Goal: Find specific page/section: Find specific page/section

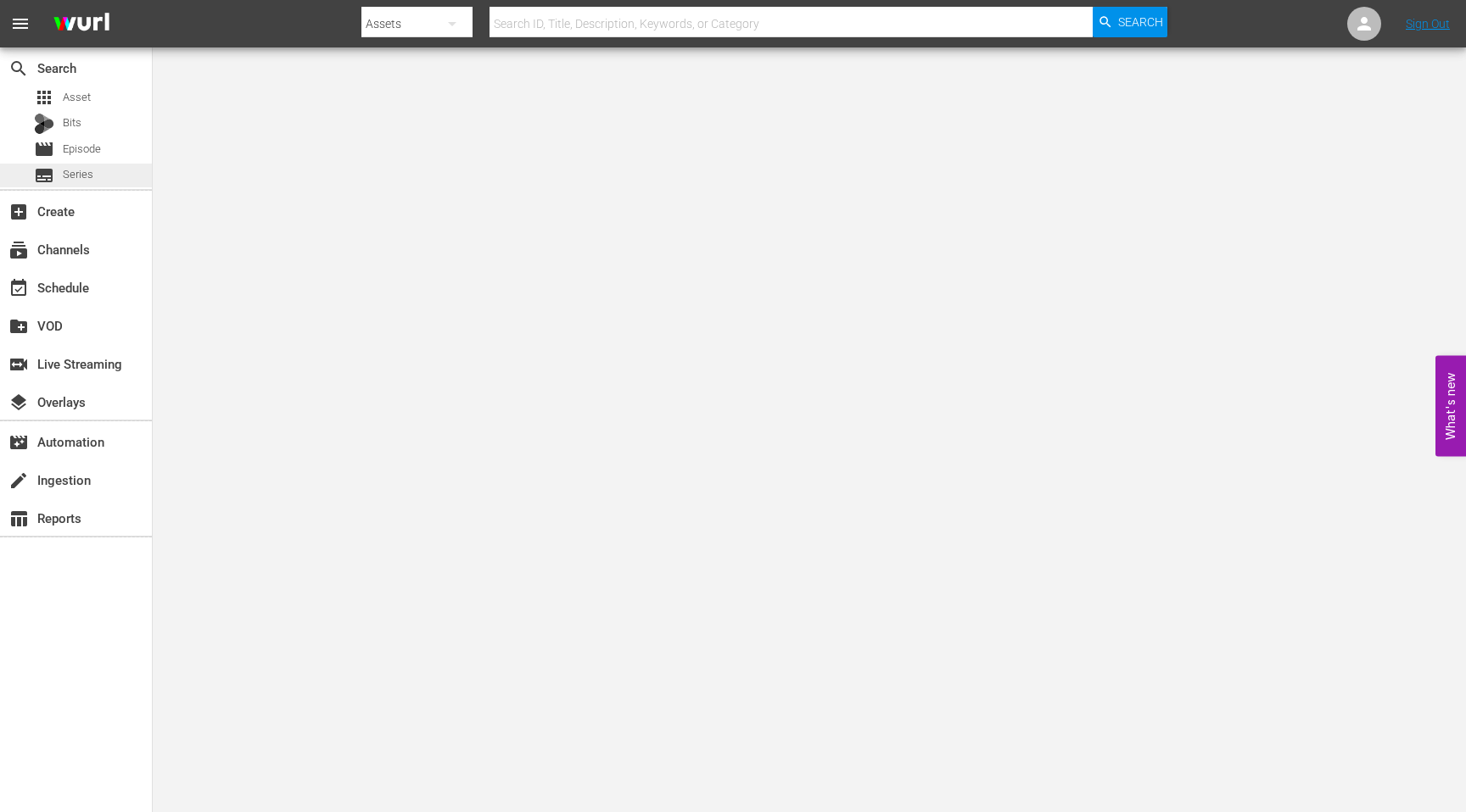
click at [87, 176] on span "Series" at bounding box center [78, 174] width 30 height 17
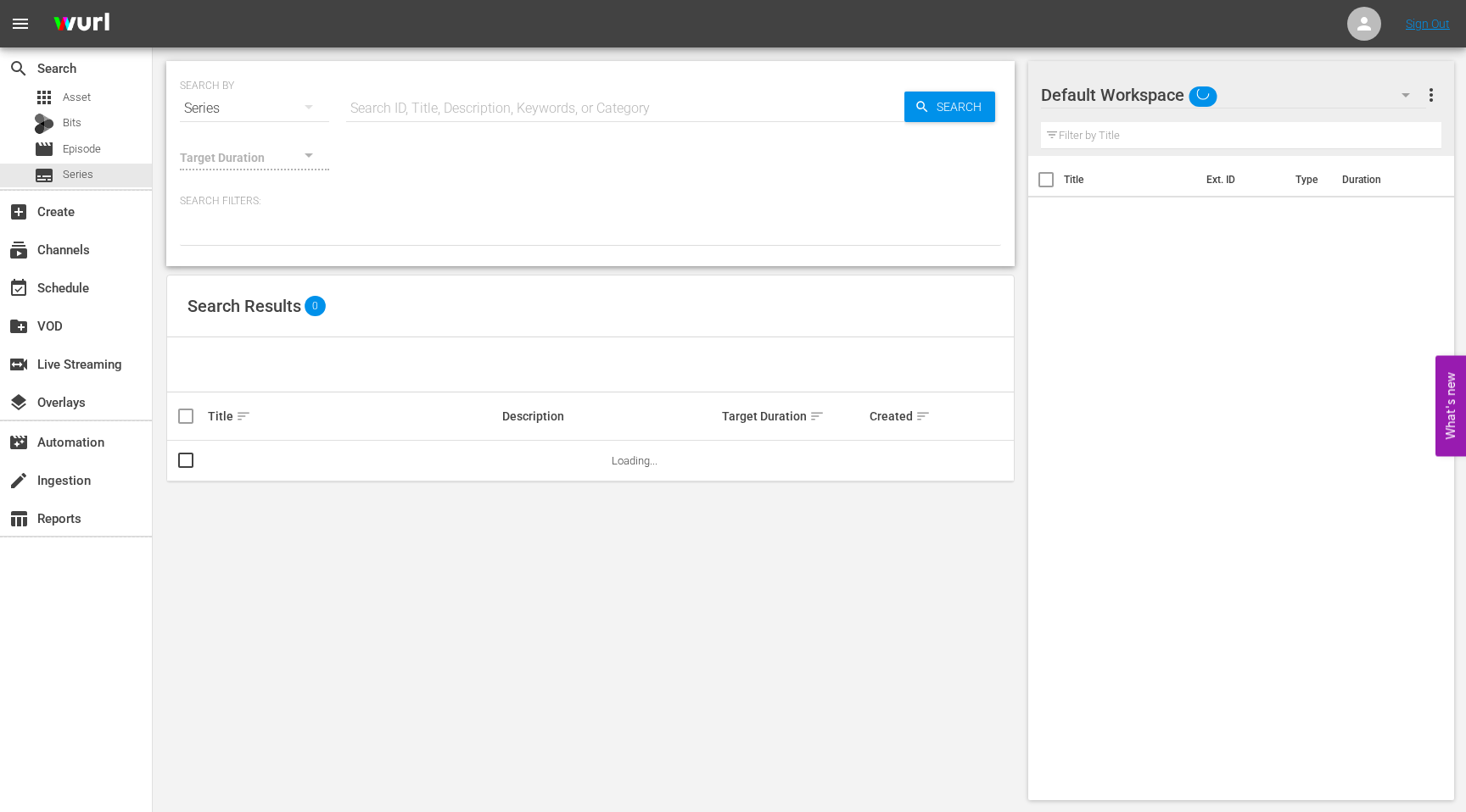
click at [502, 110] on input "text" at bounding box center [624, 109] width 558 height 41
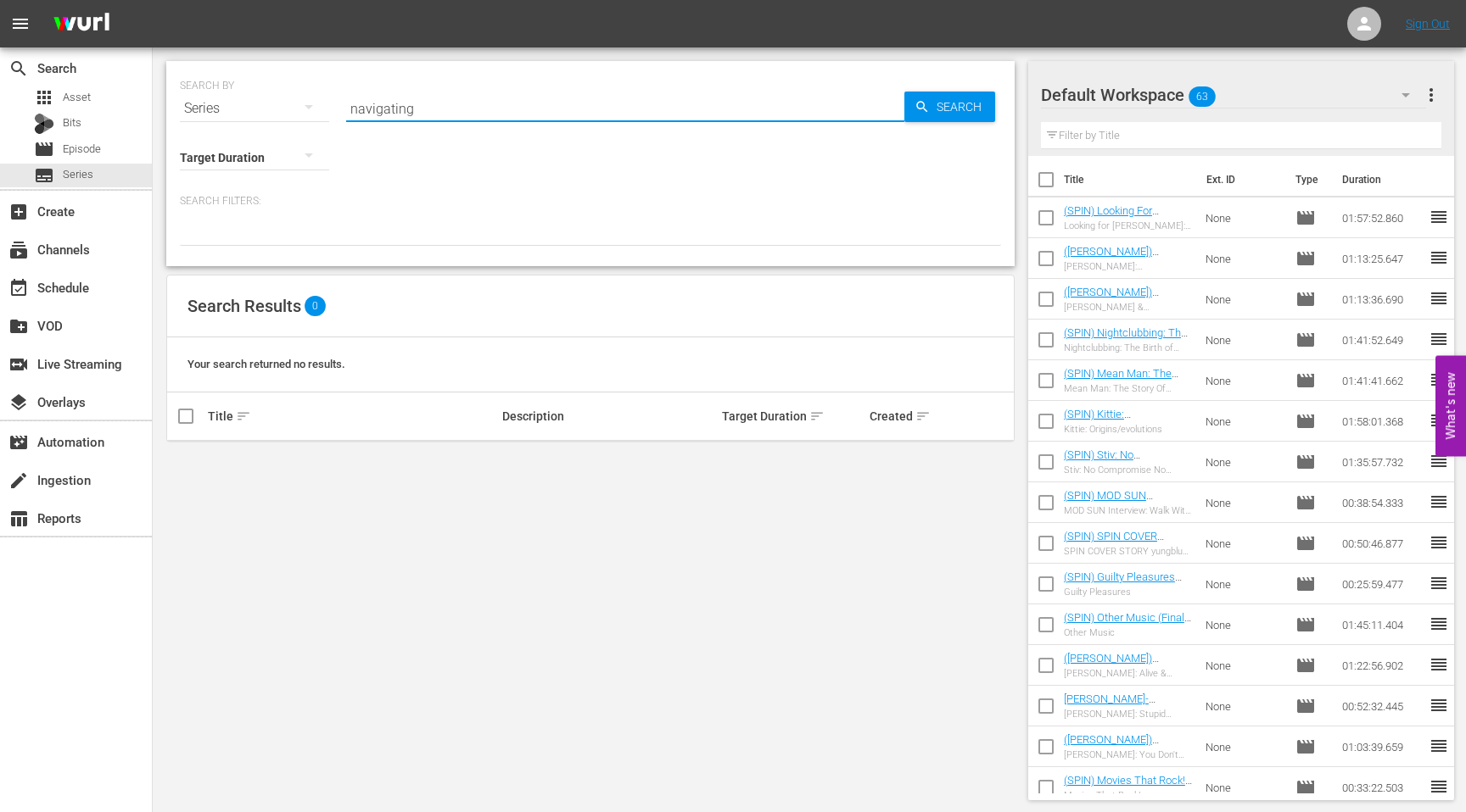
type input "navigating"
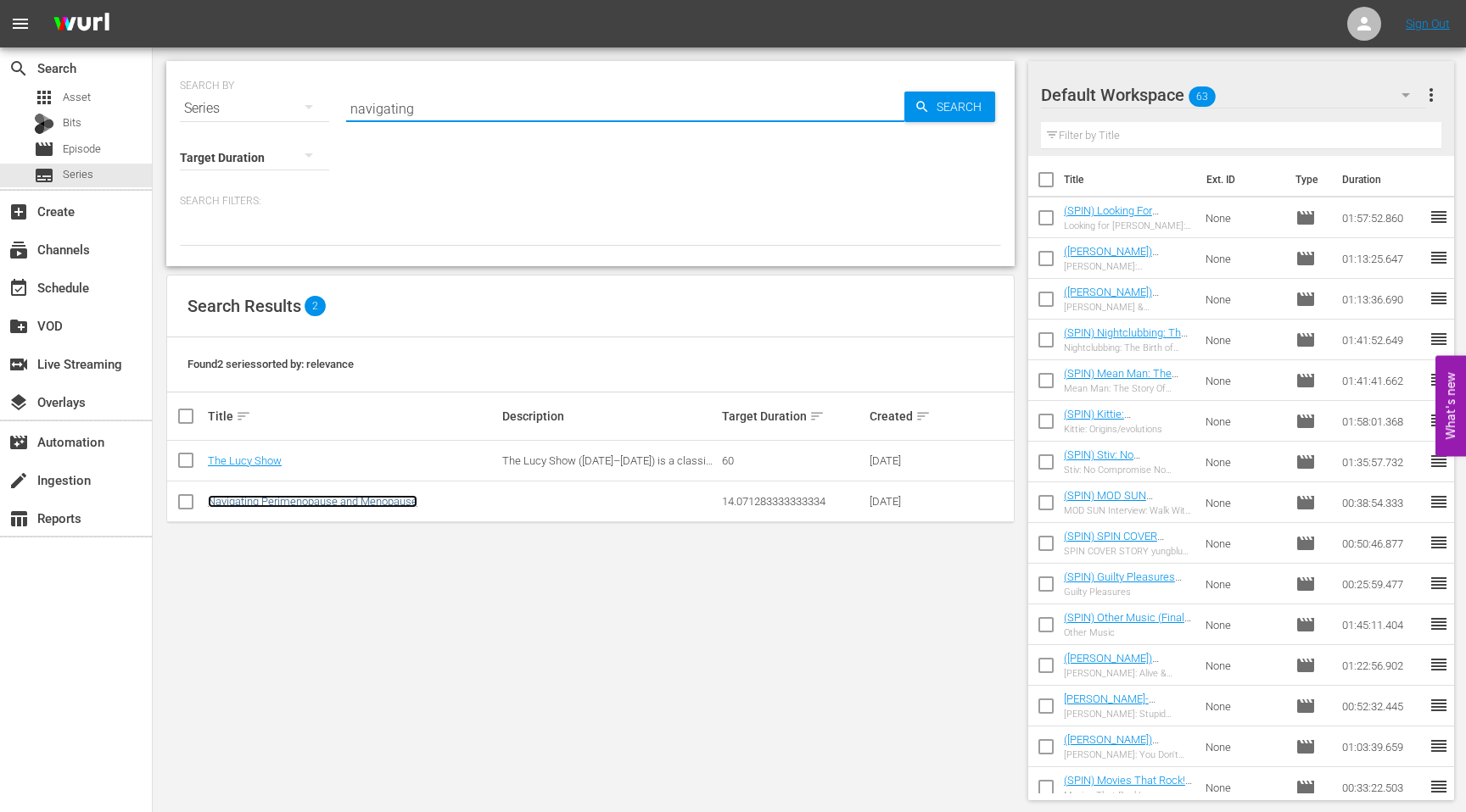
click at [373, 506] on link "Navigating Perimenopause and Menopause" at bounding box center [312, 502] width 209 height 12
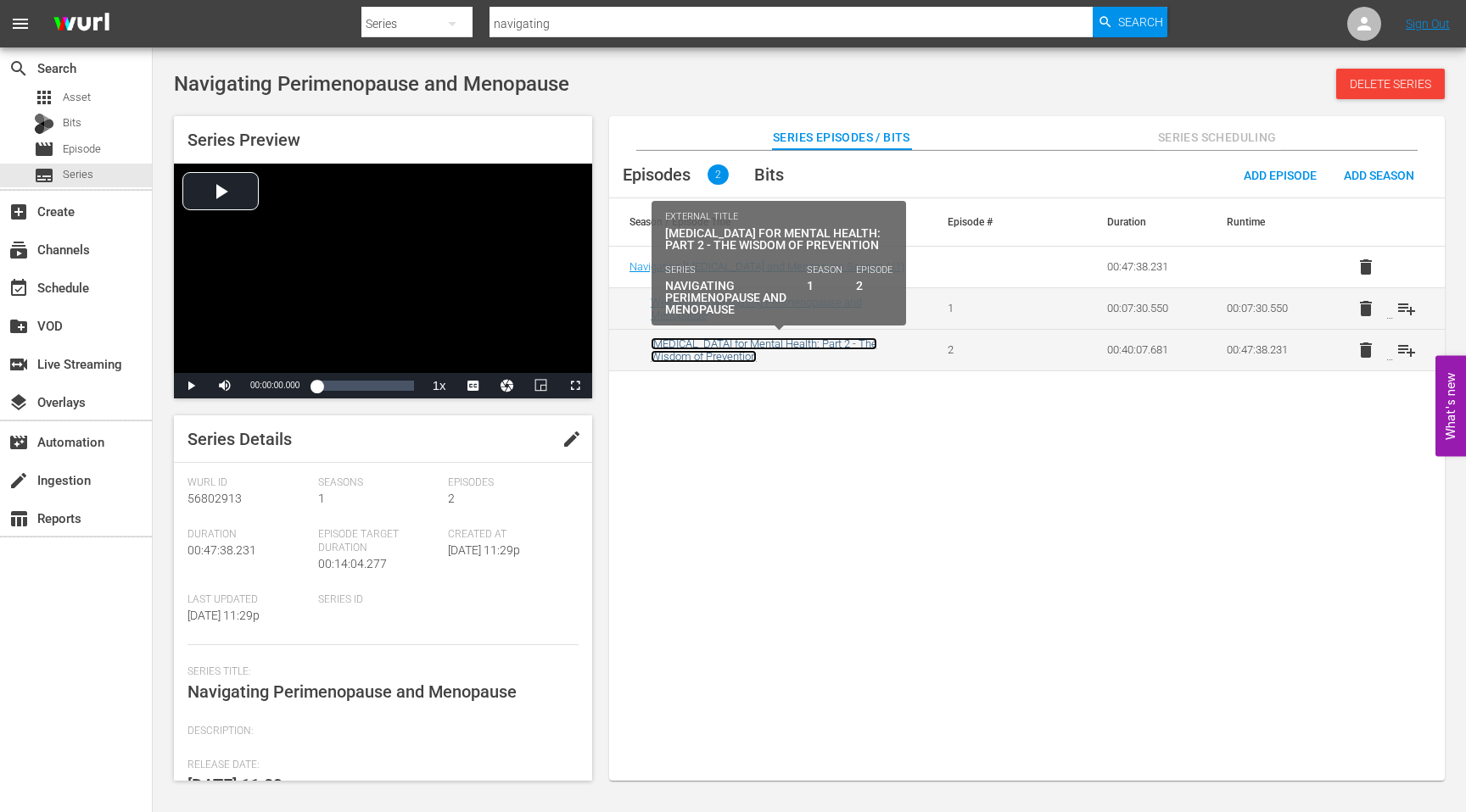
click at [720, 343] on link "[MEDICAL_DATA] for Mental Health: Part 2 - The Wisdom of Prevention" at bounding box center [763, 350] width 227 height 26
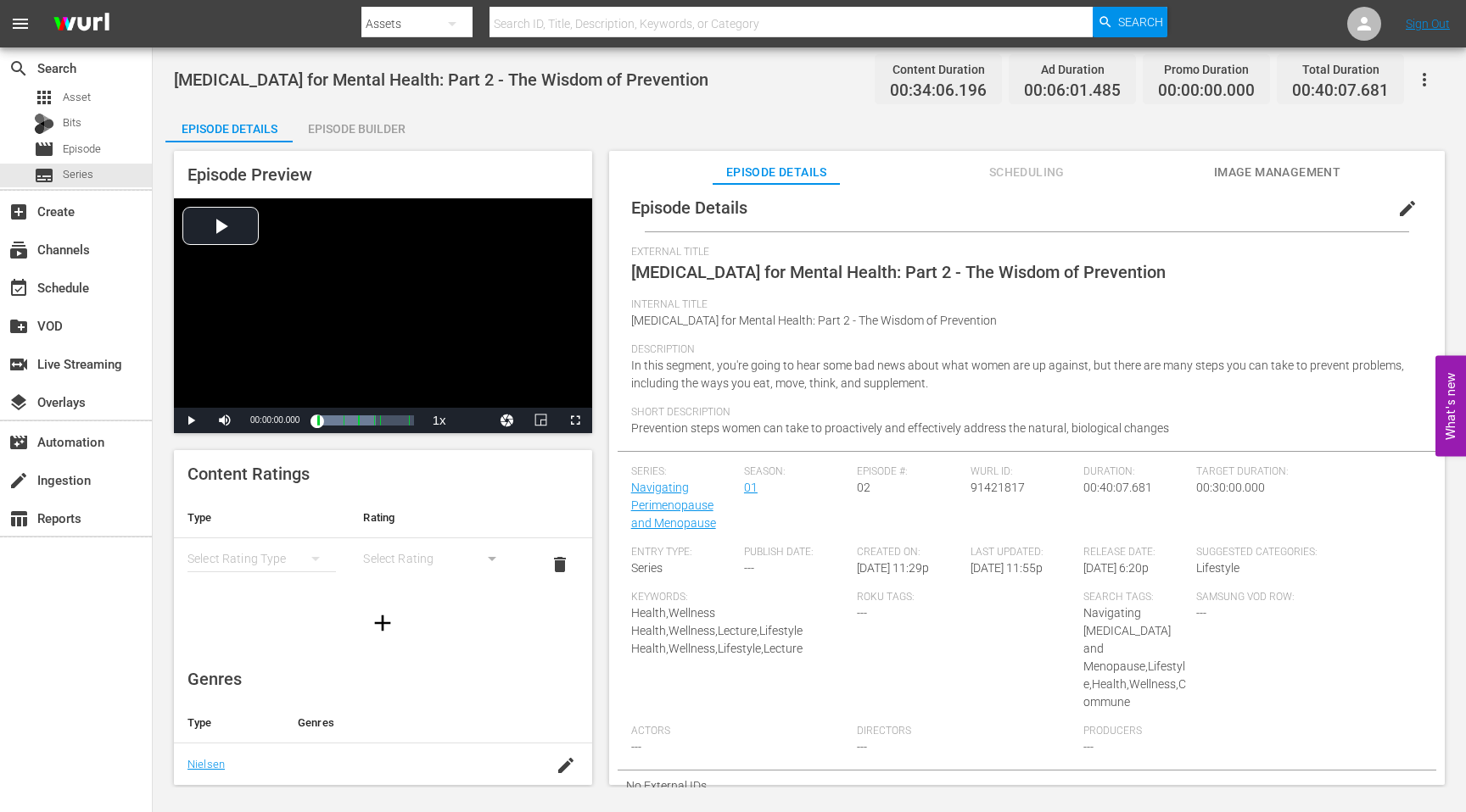
scroll to position [17, 0]
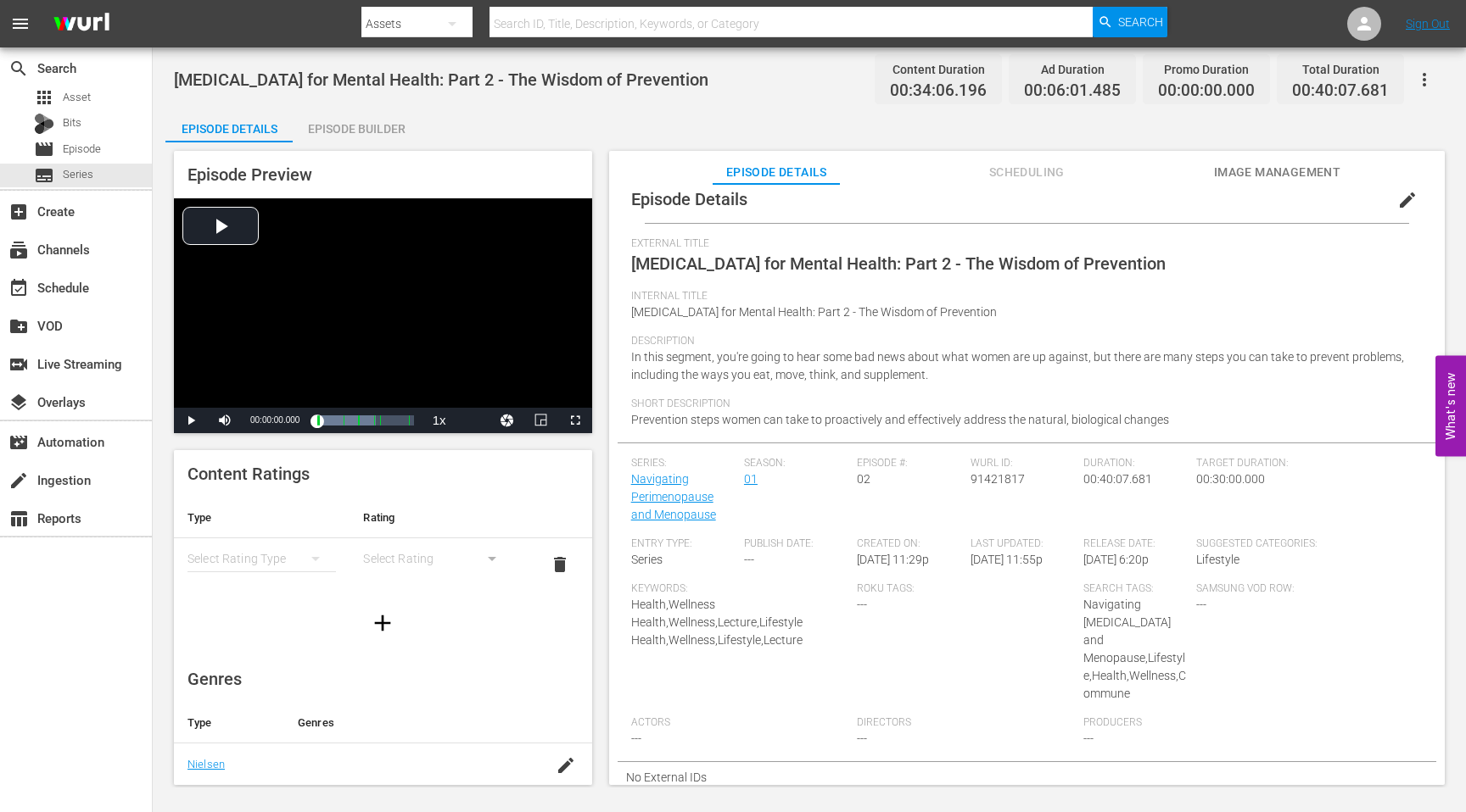
click at [1061, 164] on span "Scheduling" at bounding box center [1026, 173] width 127 height 21
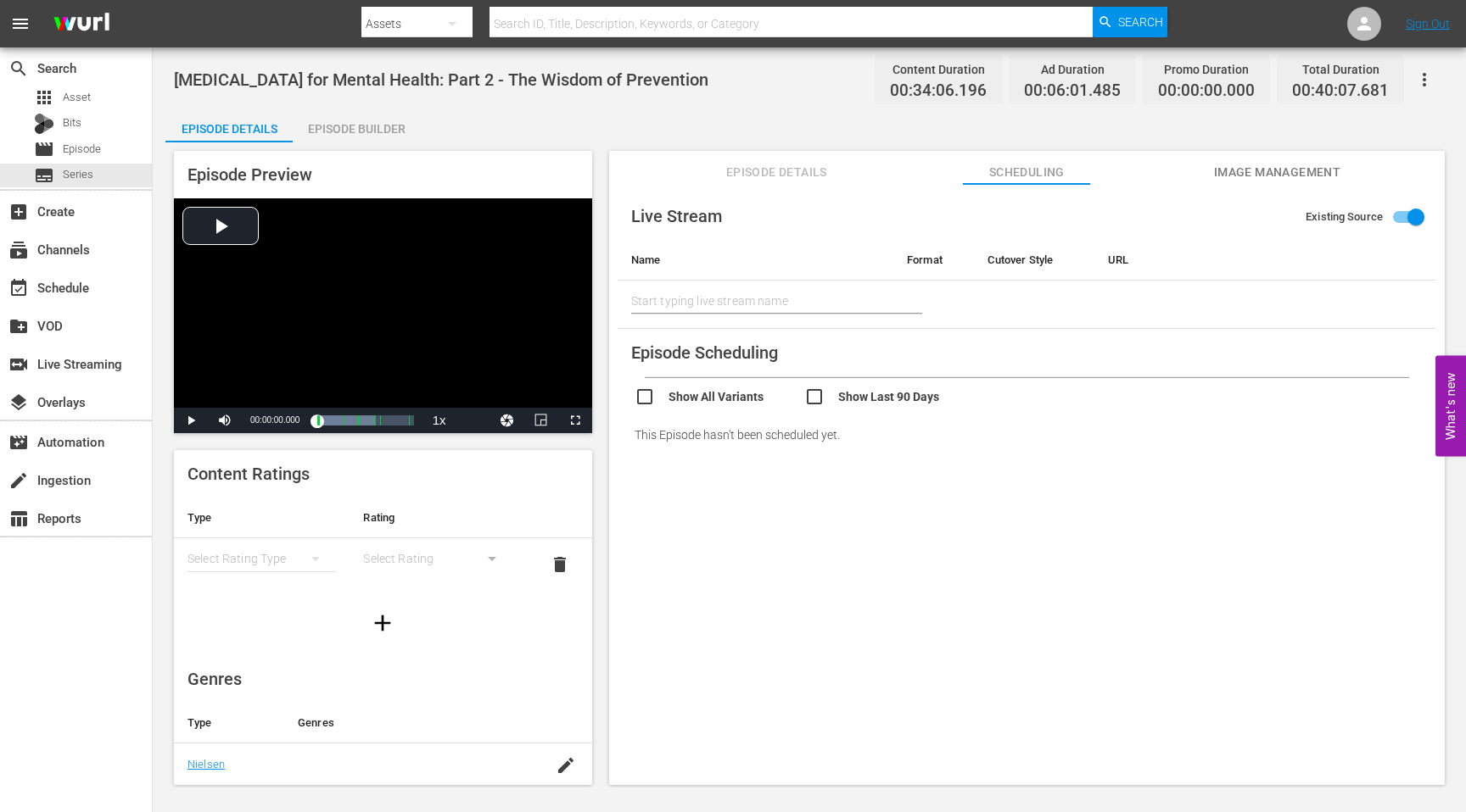
click at [794, 166] on span "Episode Details" at bounding box center [776, 173] width 127 height 21
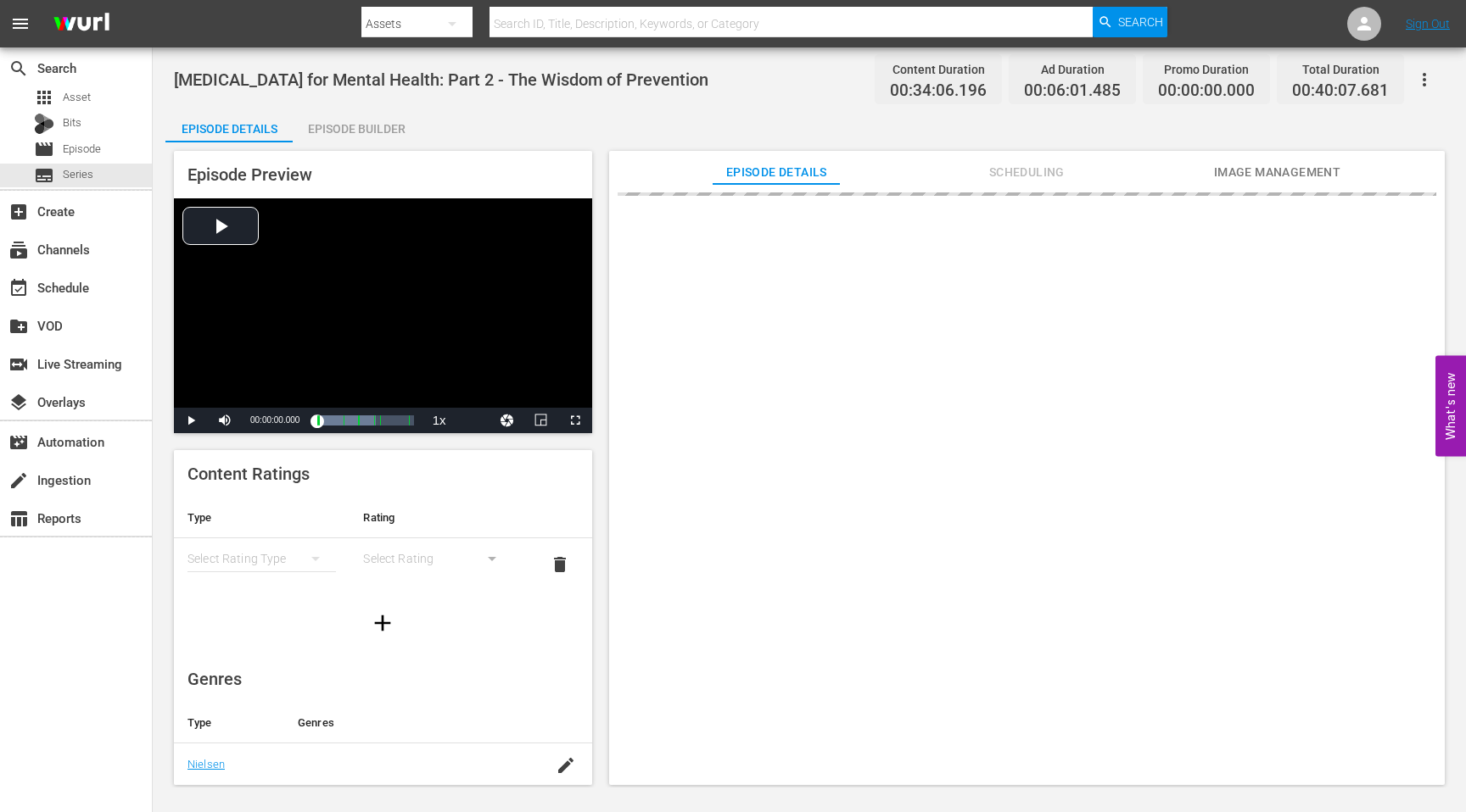
click at [389, 124] on div "Episode Builder" at bounding box center [356, 129] width 127 height 41
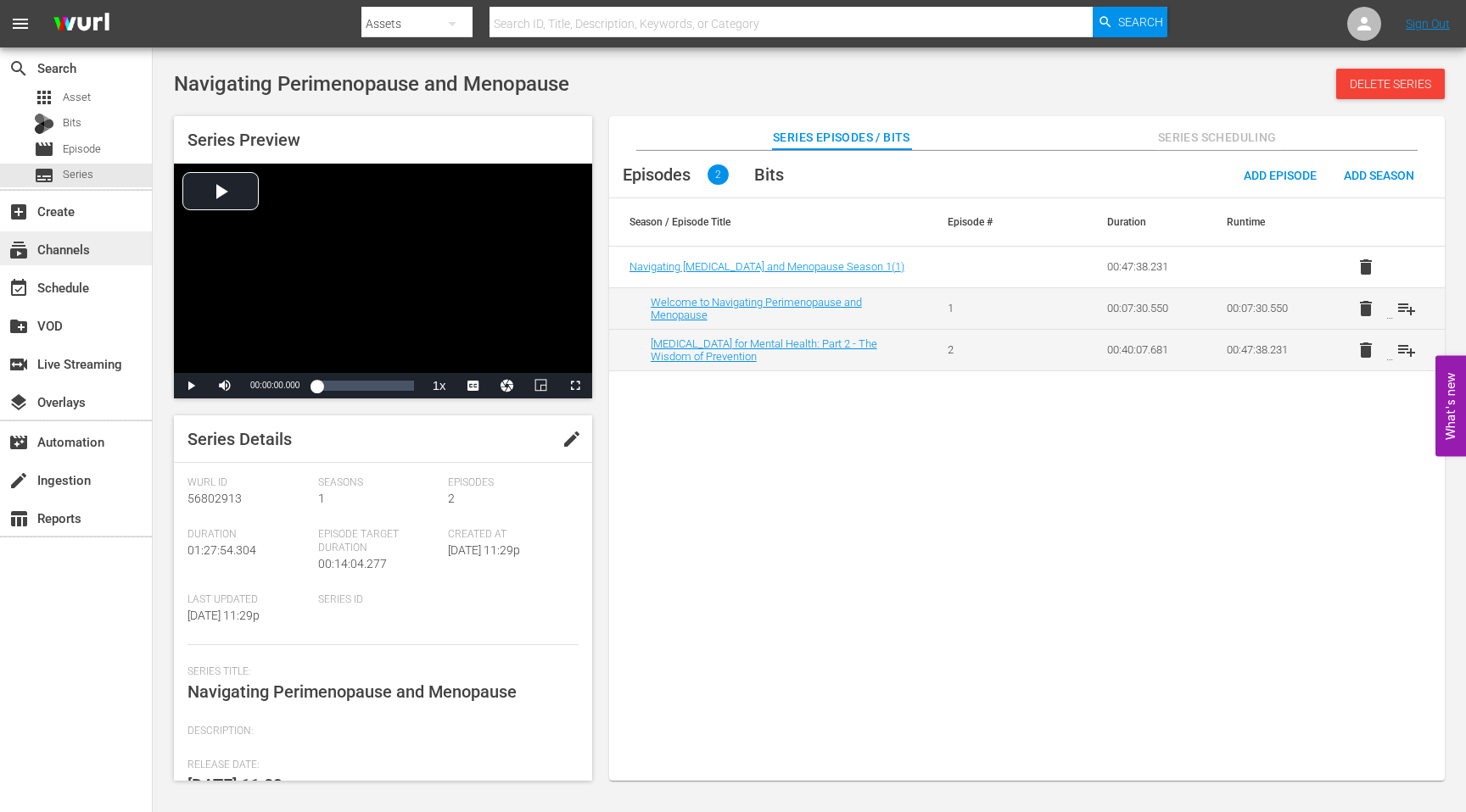
click at [78, 245] on div "subscriptions Channels" at bounding box center [47, 246] width 95 height 15
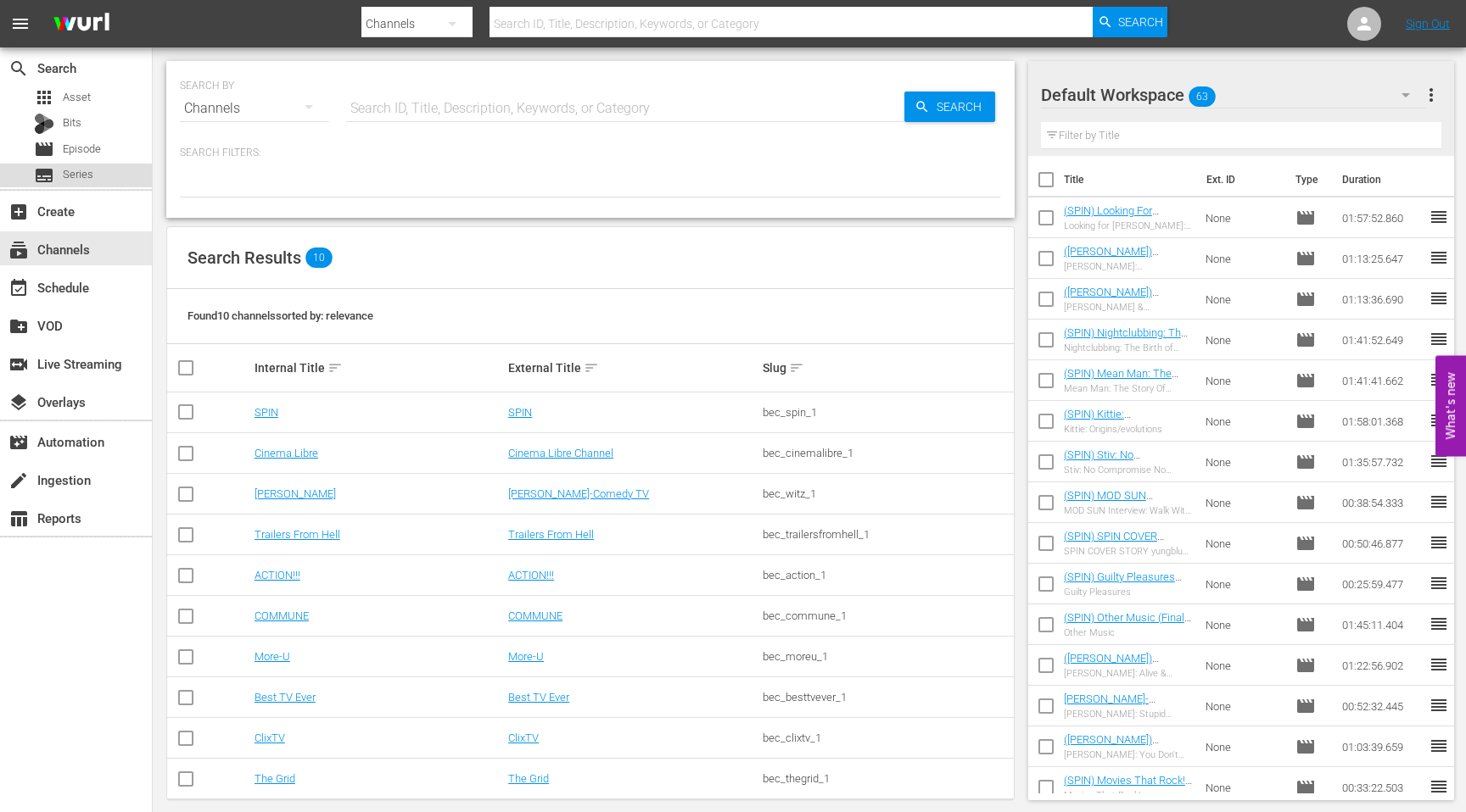
click at [87, 173] on span "Series" at bounding box center [78, 174] width 30 height 17
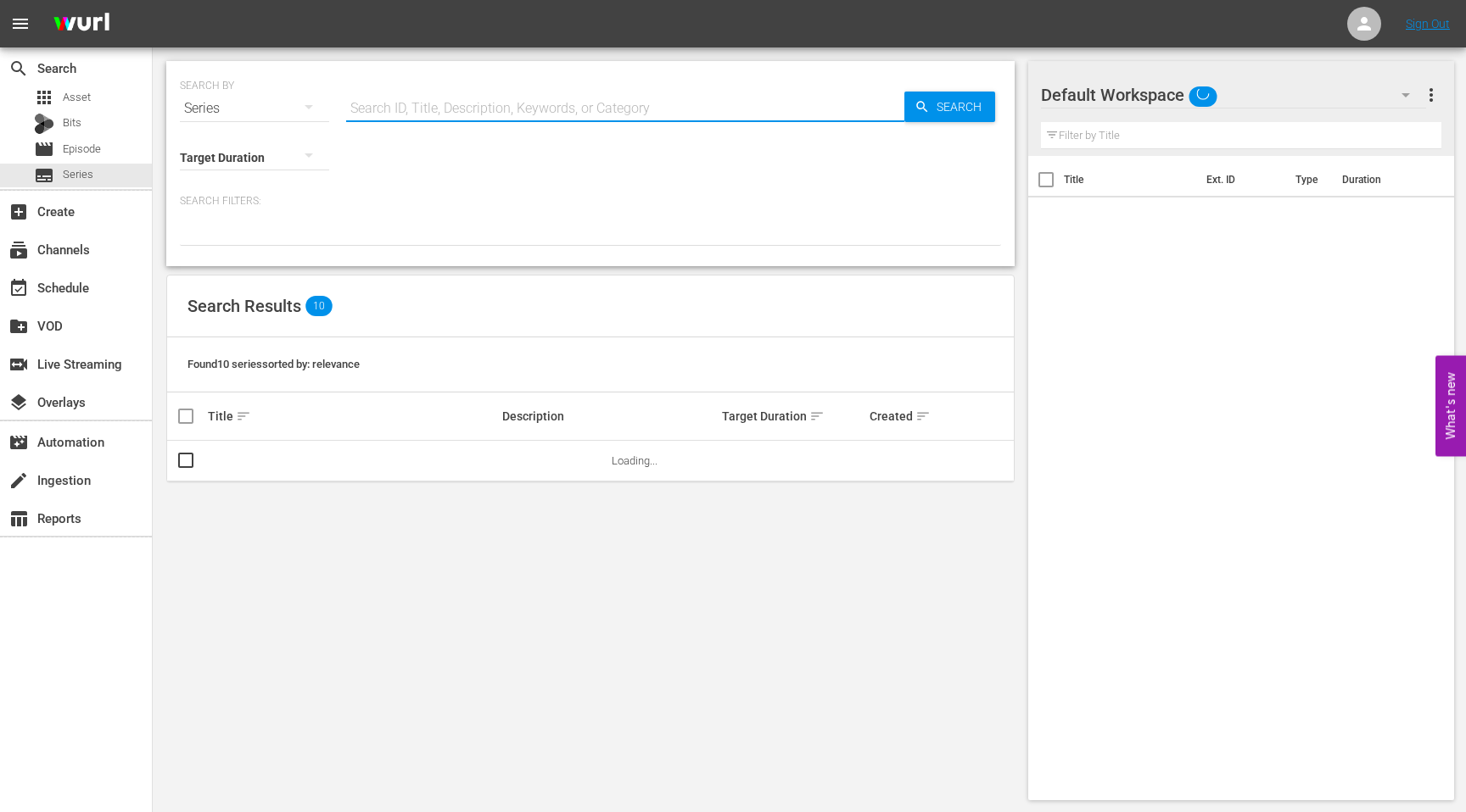
click at [601, 123] on input "text" at bounding box center [624, 109] width 558 height 41
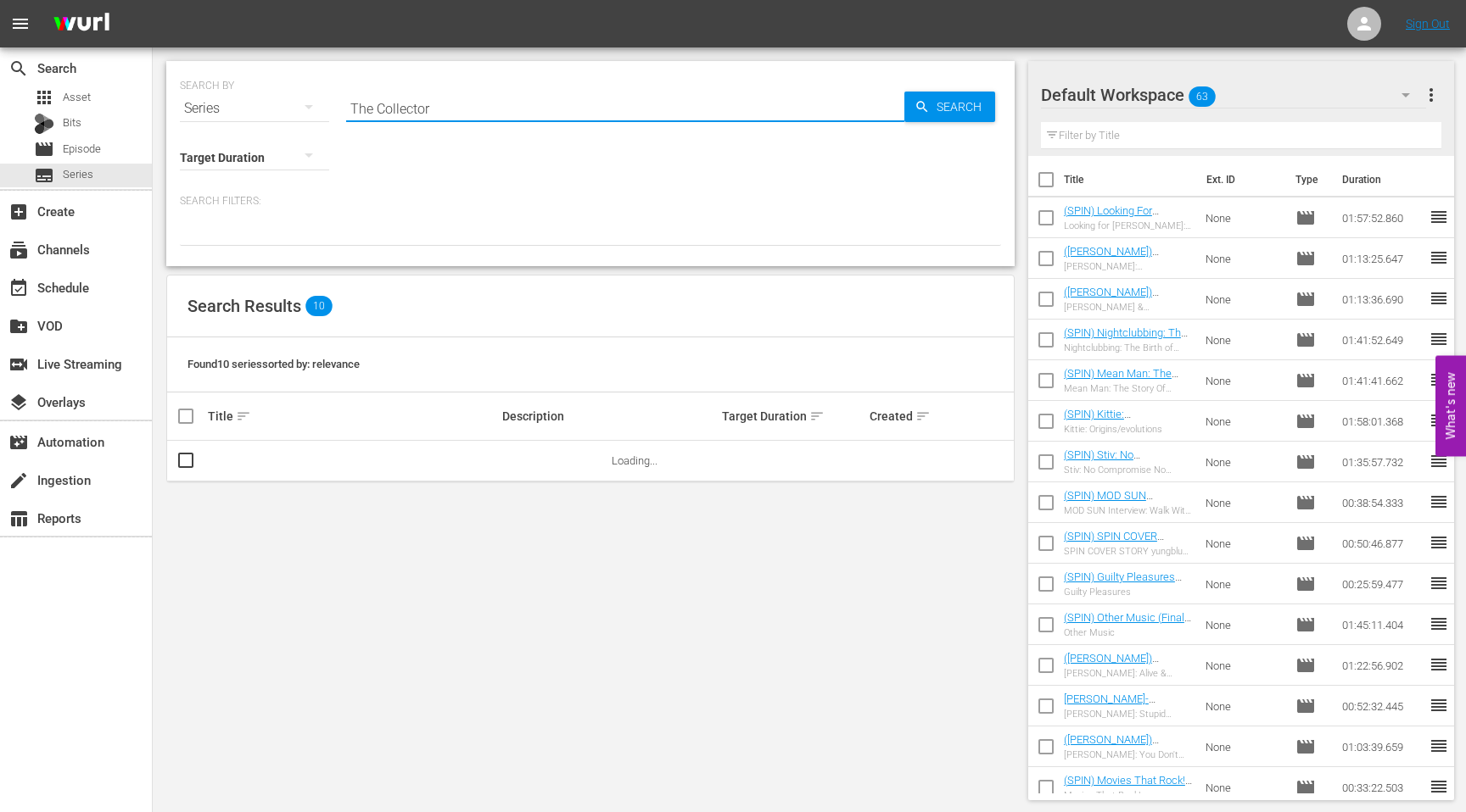
type input "The Collector"
click at [229, 459] on link "The Collector" at bounding box center [240, 461] width 64 height 12
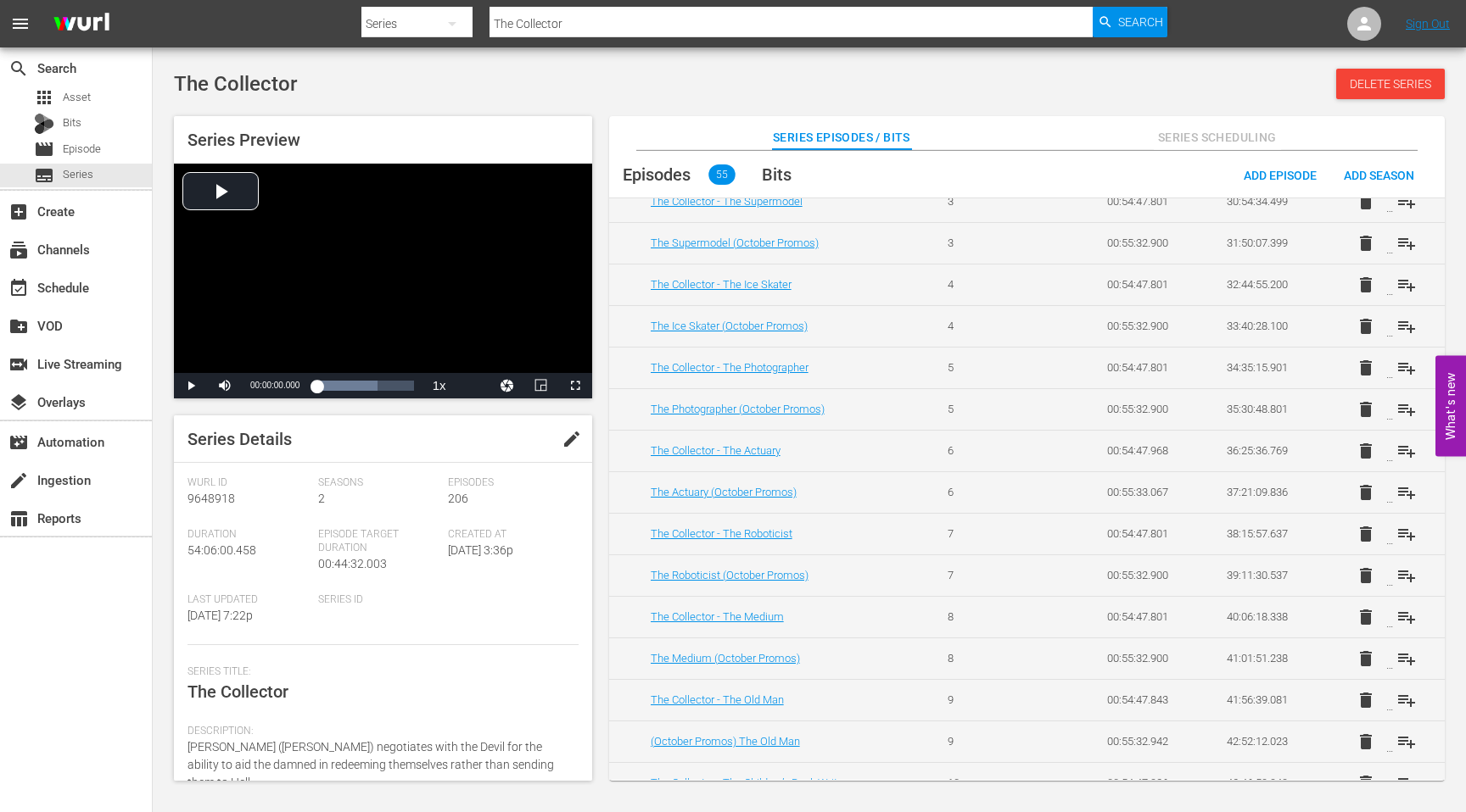
scroll to position [1487, 0]
